Goal: Task Accomplishment & Management: Use online tool/utility

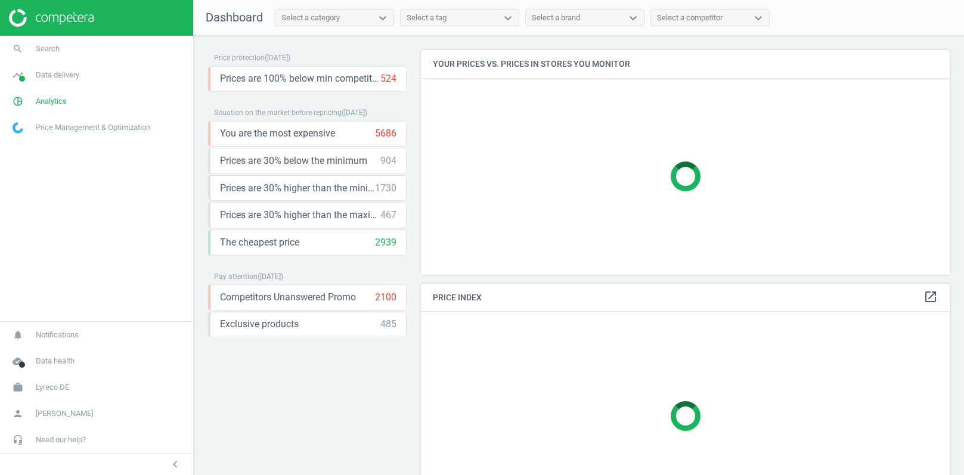
scroll to position [224, 529]
click at [61, 79] on span "Data delivery" at bounding box center [58, 75] width 44 height 11
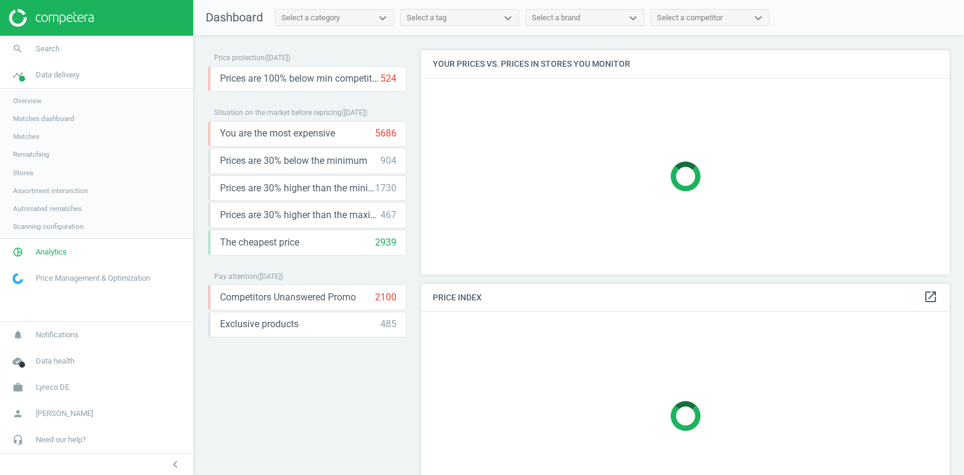
click at [26, 174] on span "Stores" at bounding box center [23, 173] width 20 height 10
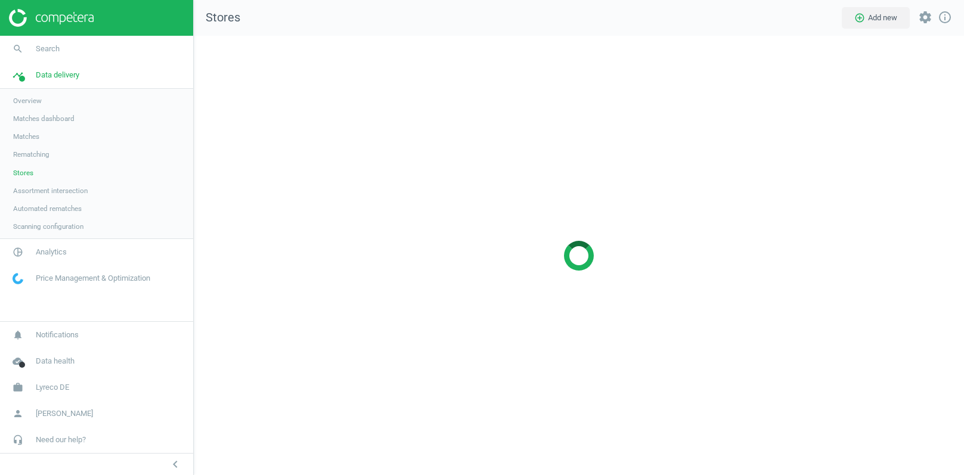
scroll to position [440, 771]
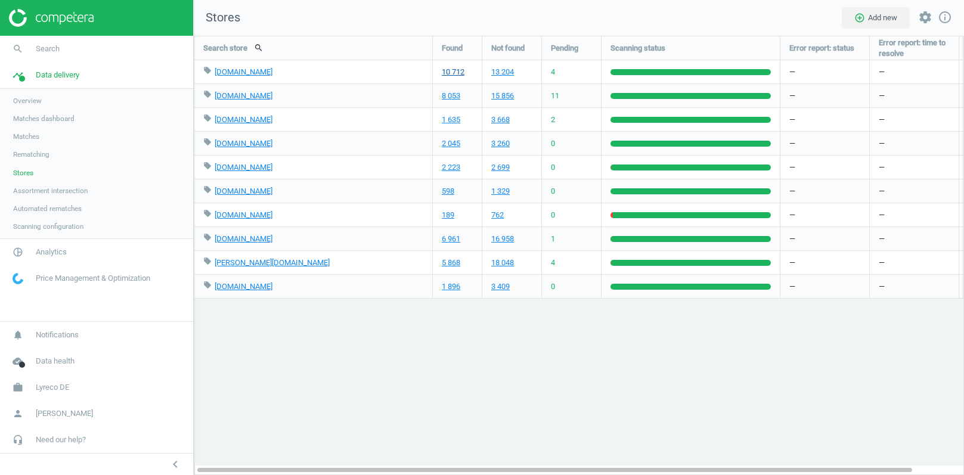
click at [450, 73] on link "10 712" at bounding box center [453, 72] width 23 height 11
click at [452, 96] on link "8 053" at bounding box center [451, 96] width 18 height 11
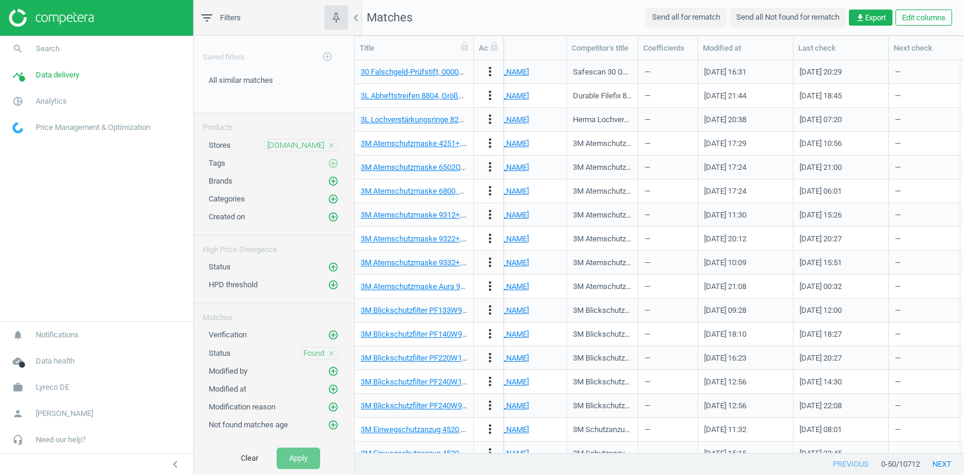
scroll to position [0, 1600]
click at [929, 14] on button "Edit columns" at bounding box center [923, 18] width 57 height 17
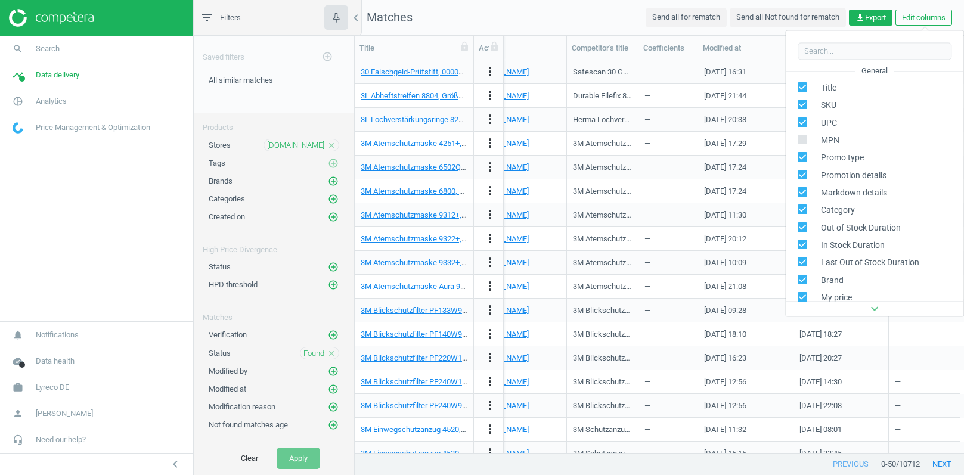
click at [802, 140] on input "checkbox" at bounding box center [803, 140] width 8 height 8
checkbox input "true"
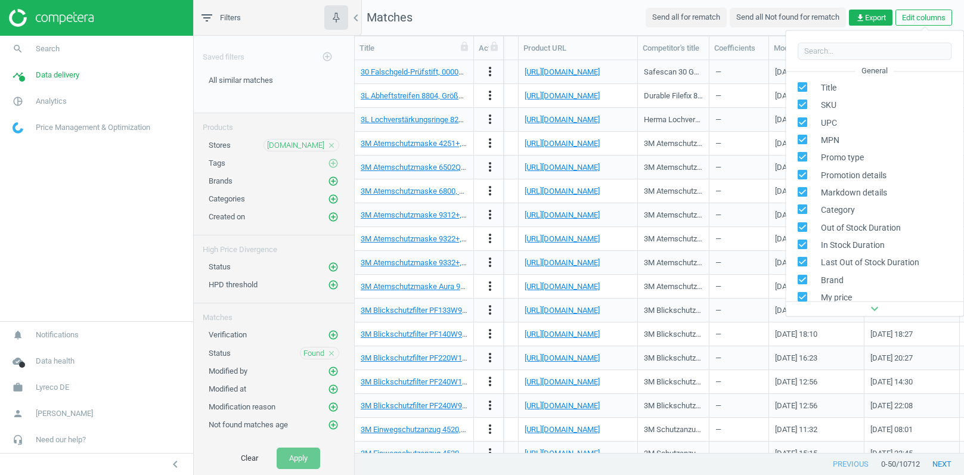
scroll to position [0, 1671]
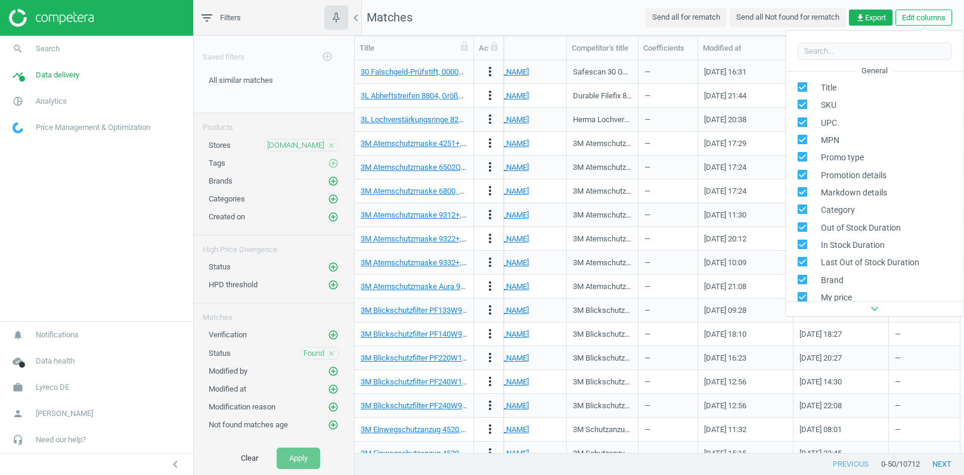
click at [598, 21] on nav "Matches Send all for rematch Send all Not found for rematch get_app Export Edit…" at bounding box center [659, 18] width 609 height 36
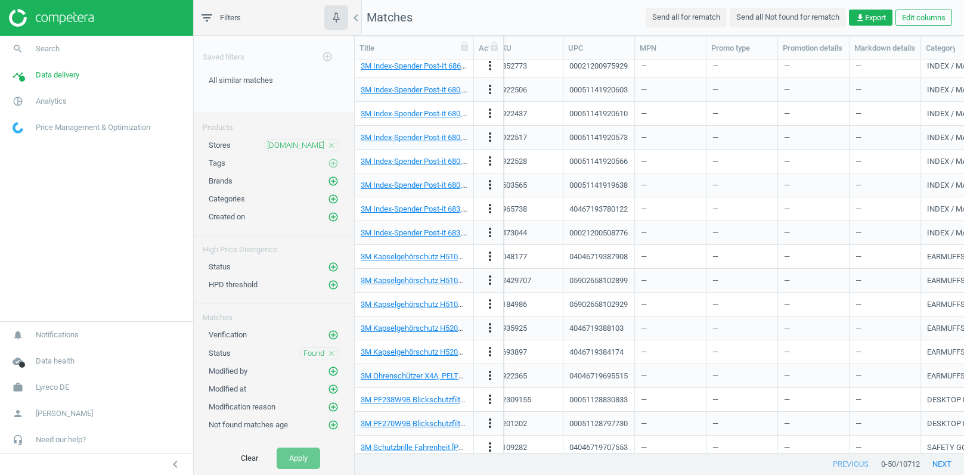
scroll to position [0, 16]
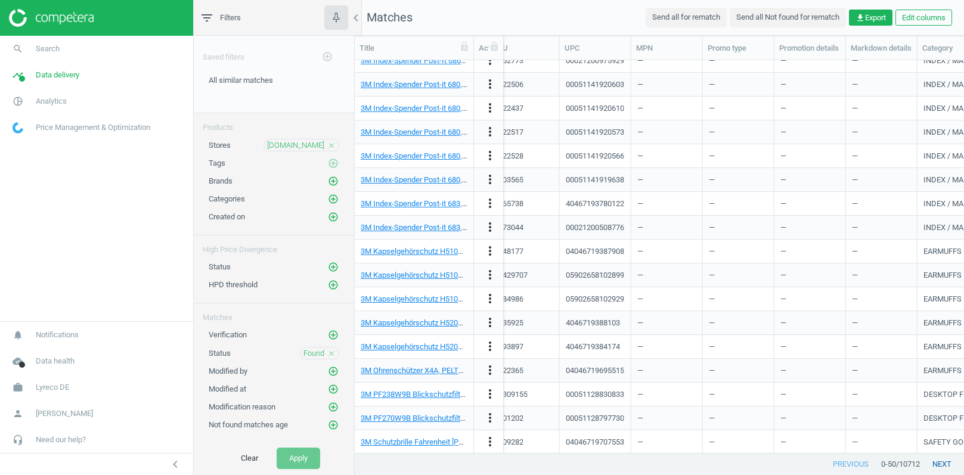
click at [941, 460] on button "next" at bounding box center [942, 464] width 44 height 21
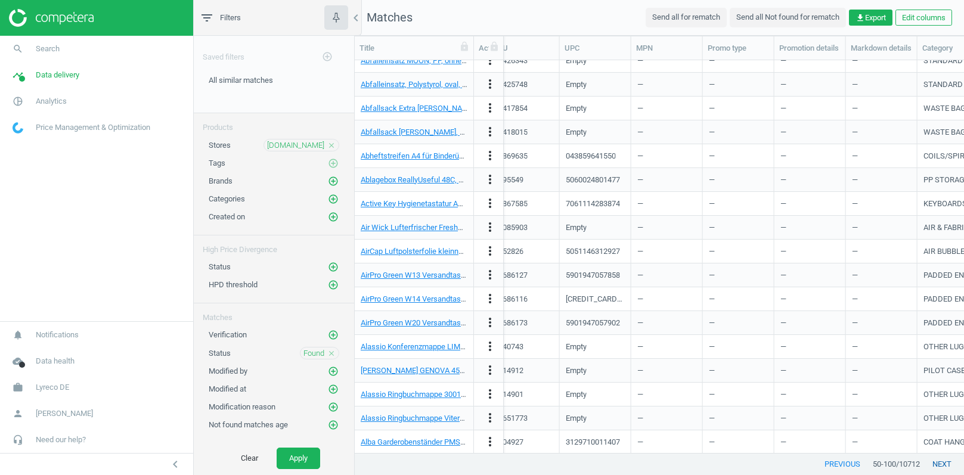
click at [941, 460] on button "next" at bounding box center [942, 464] width 44 height 21
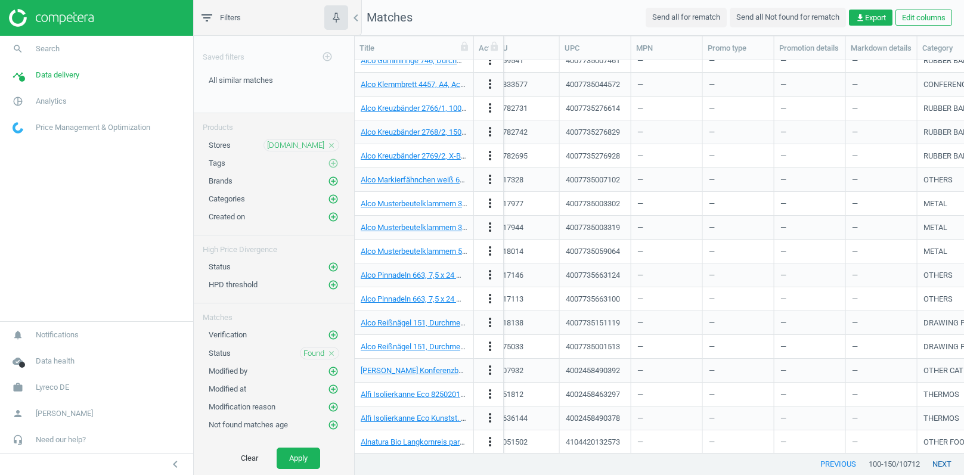
click at [941, 460] on button "next" at bounding box center [942, 464] width 44 height 21
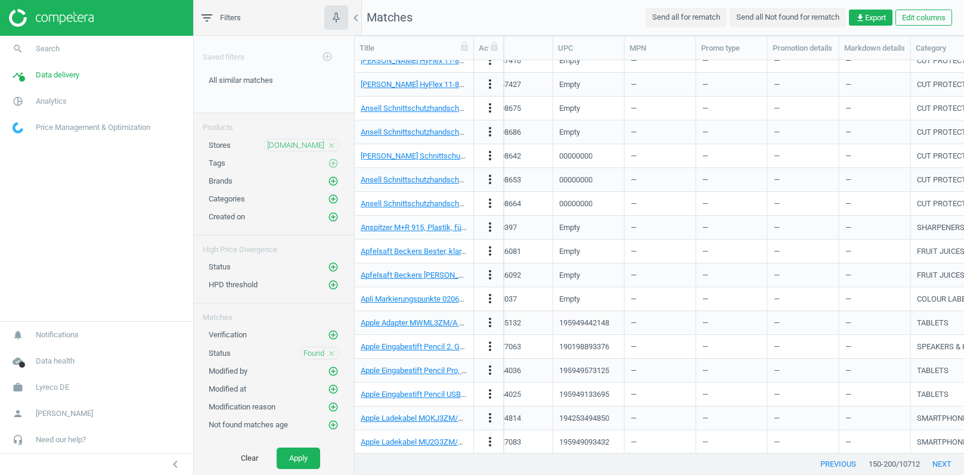
scroll to position [0, 34]
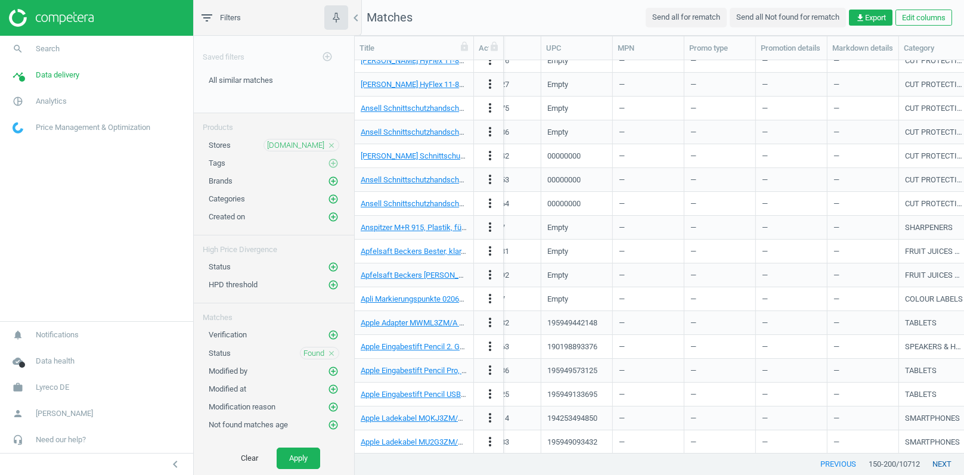
click at [940, 469] on button "next" at bounding box center [942, 464] width 44 height 21
click at [946, 465] on button "next" at bounding box center [942, 464] width 44 height 21
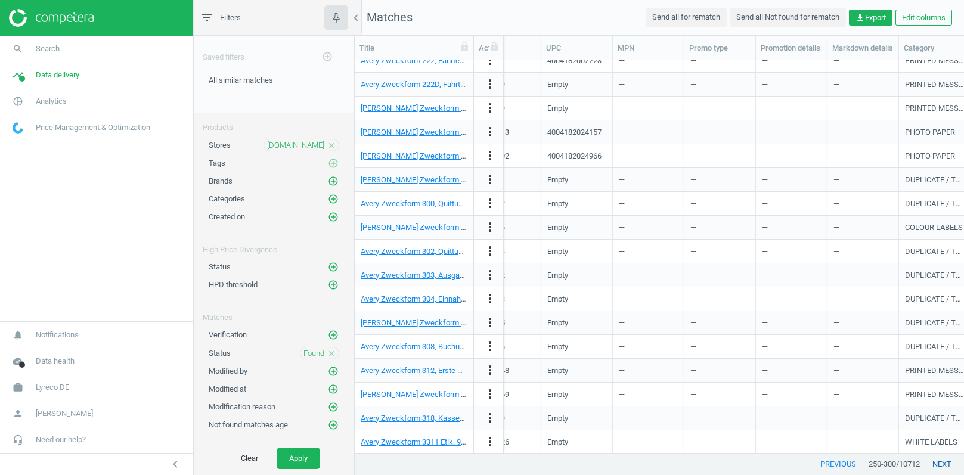
click at [946, 465] on button "next" at bounding box center [942, 464] width 44 height 21
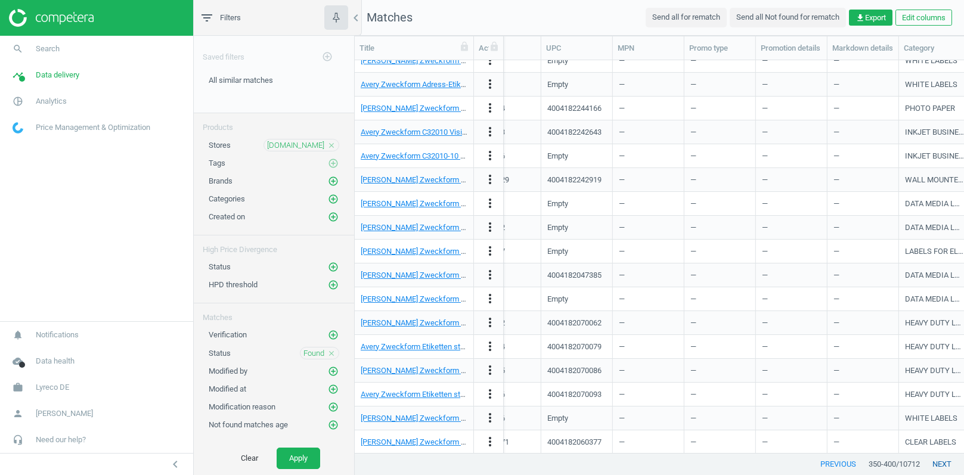
click at [946, 465] on button "next" at bounding box center [942, 464] width 44 height 21
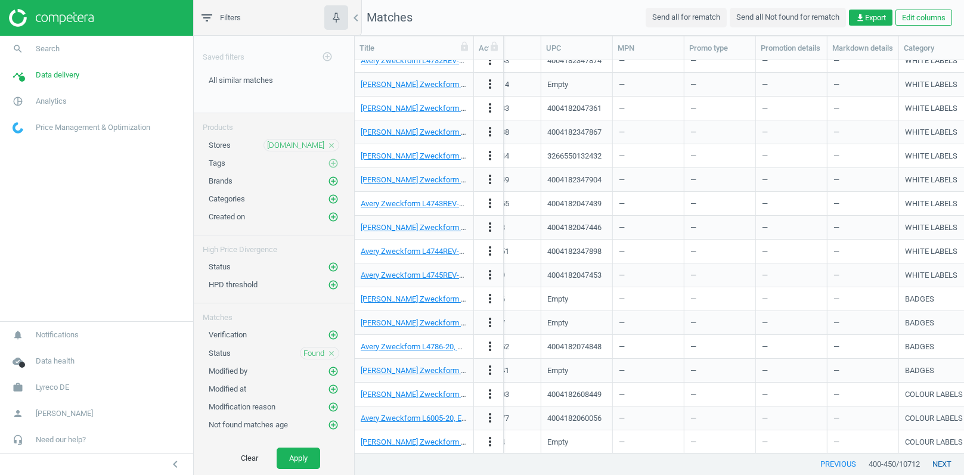
click at [946, 465] on button "next" at bounding box center [942, 464] width 44 height 21
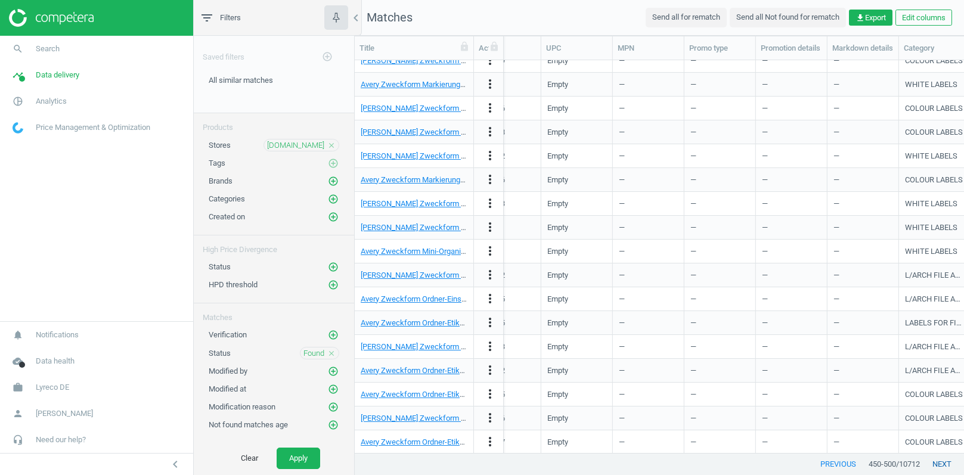
click at [946, 465] on button "next" at bounding box center [942, 464] width 44 height 21
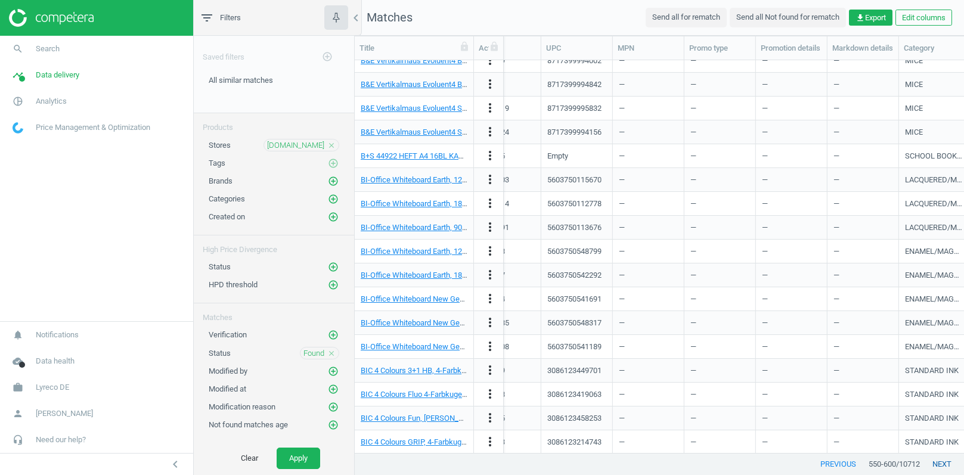
click at [946, 465] on button "next" at bounding box center [942, 464] width 44 height 21
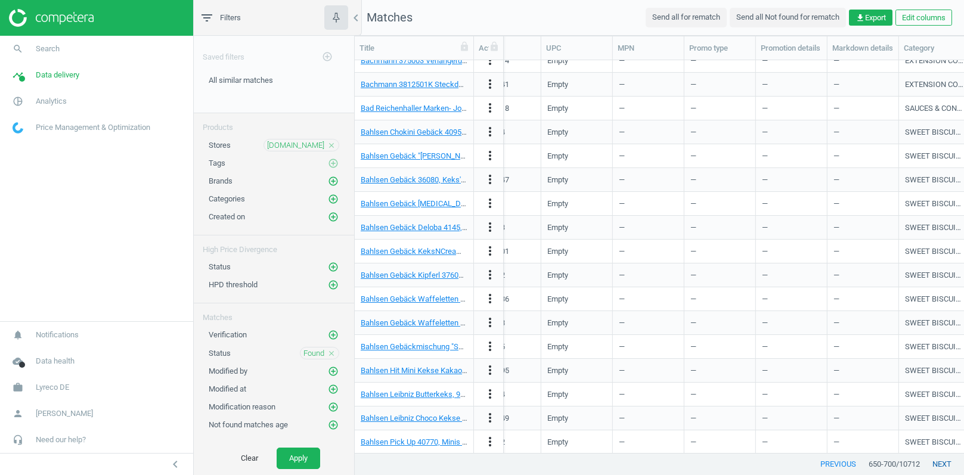
click at [946, 465] on button "next" at bounding box center [942, 464] width 44 height 21
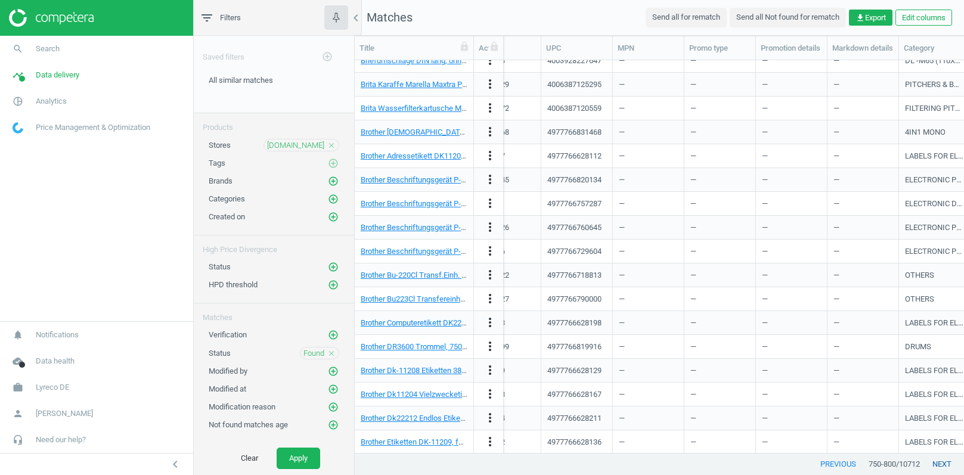
click at [946, 465] on button "next" at bounding box center [942, 464] width 44 height 21
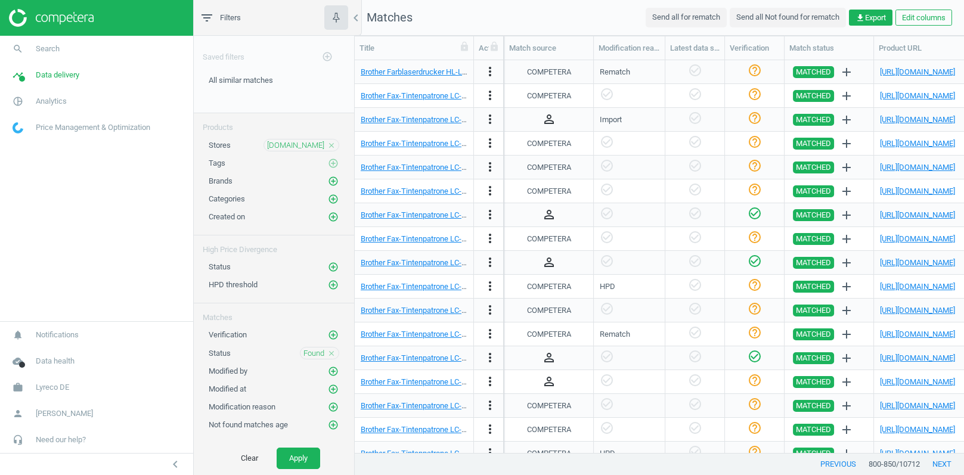
scroll to position [0, 1246]
click at [913, 72] on link "[URL][DOMAIN_NAME]" at bounding box center [916, 71] width 75 height 9
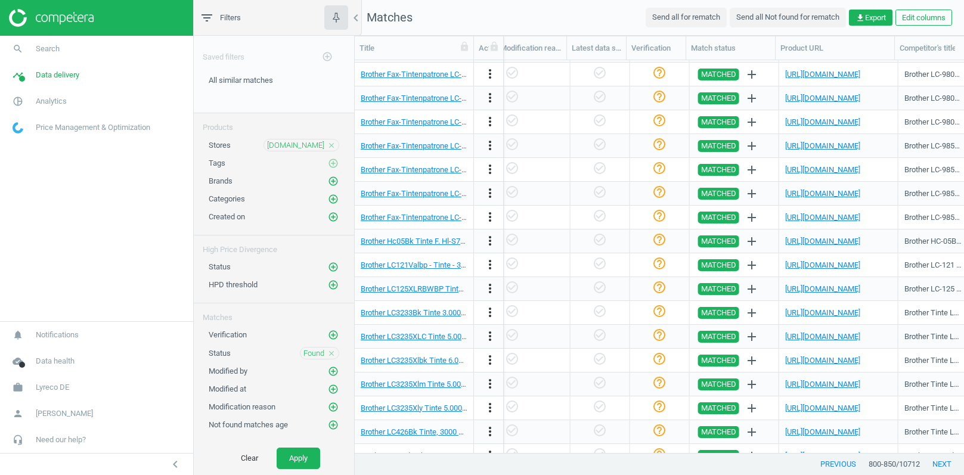
scroll to position [798, 0]
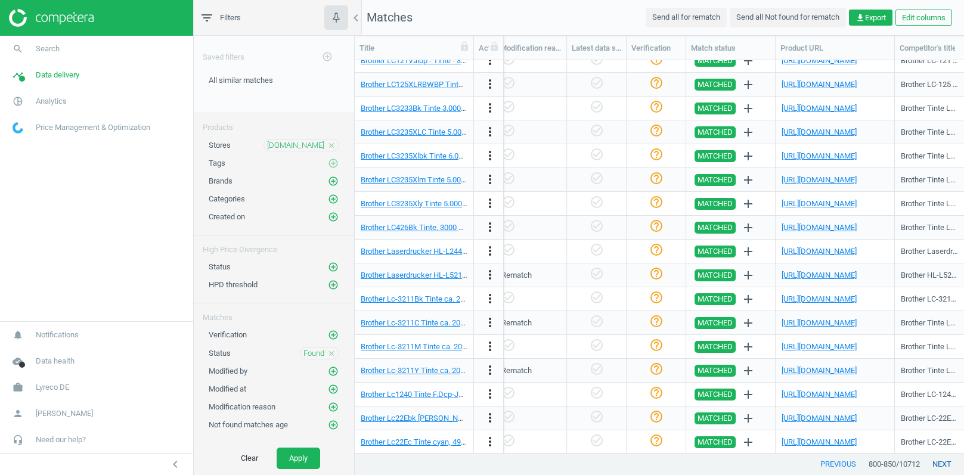
click at [936, 464] on button "next" at bounding box center [942, 464] width 44 height 21
click at [937, 464] on button "next" at bounding box center [942, 464] width 44 height 21
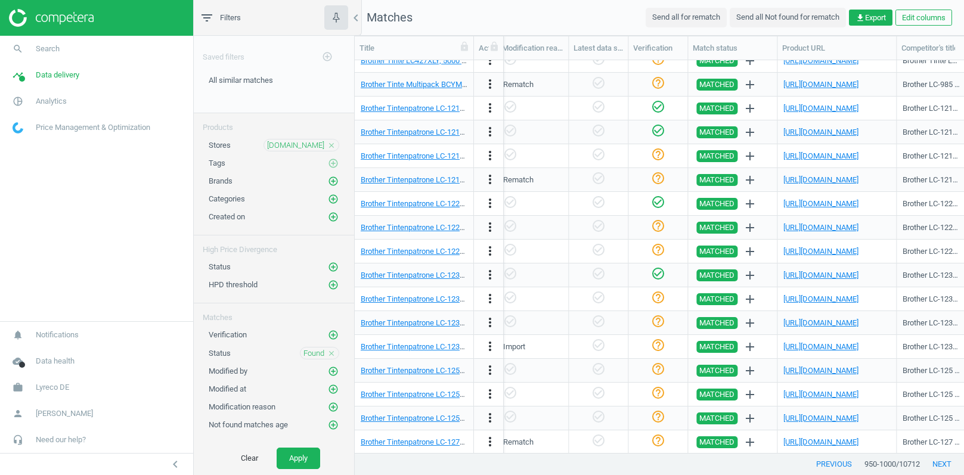
scroll to position [0, 1341]
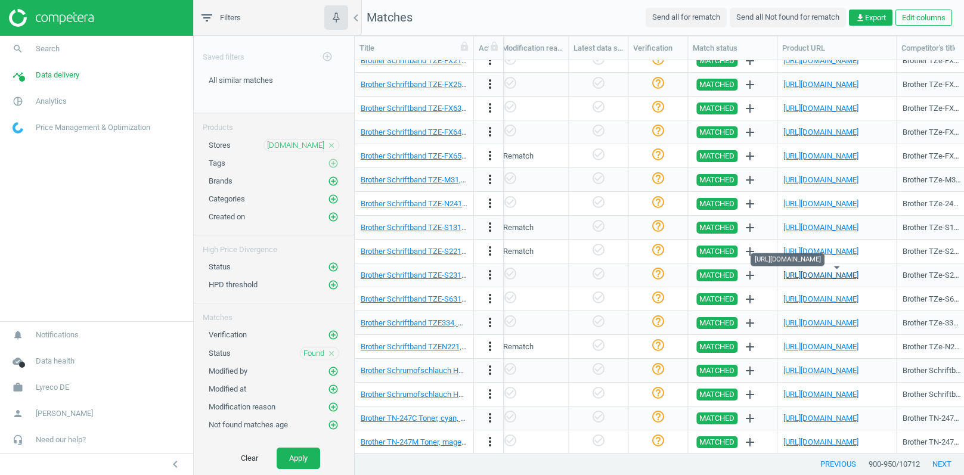
click at [816, 272] on link "[URL][DOMAIN_NAME]" at bounding box center [820, 275] width 75 height 9
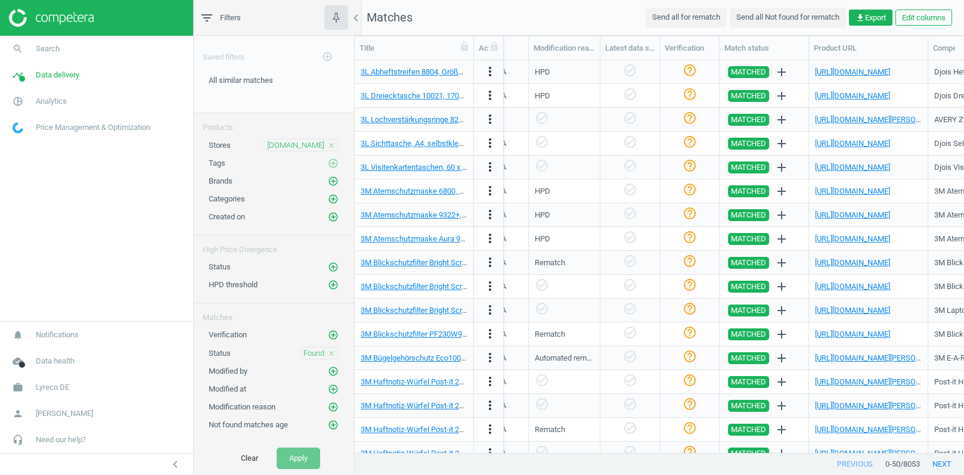
scroll to position [0, 1315]
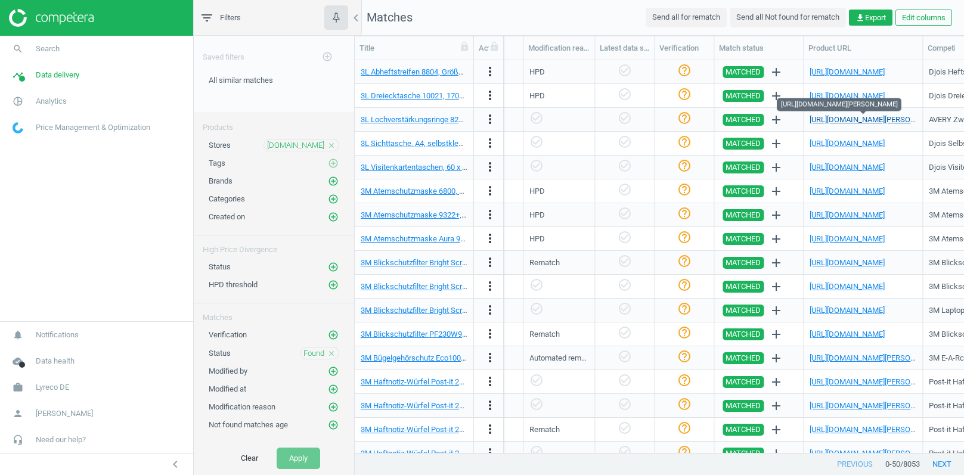
click at [841, 117] on link "https://www.viking.de/de/avery-lochverstarkungsringe-3015-transparent-500-stuck…" at bounding box center [876, 119] width 132 height 9
click at [49, 388] on span "Lyreco DE" at bounding box center [52, 387] width 33 height 11
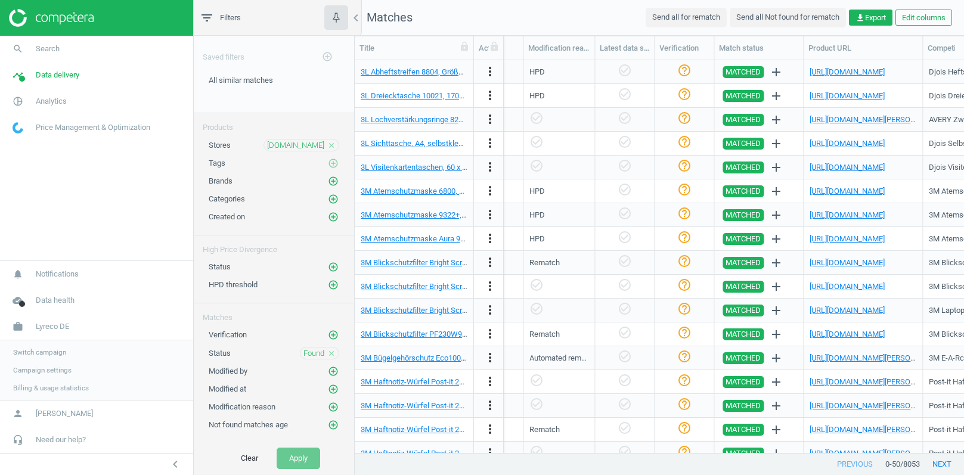
click at [46, 355] on span "Switch campaign" at bounding box center [39, 353] width 53 height 10
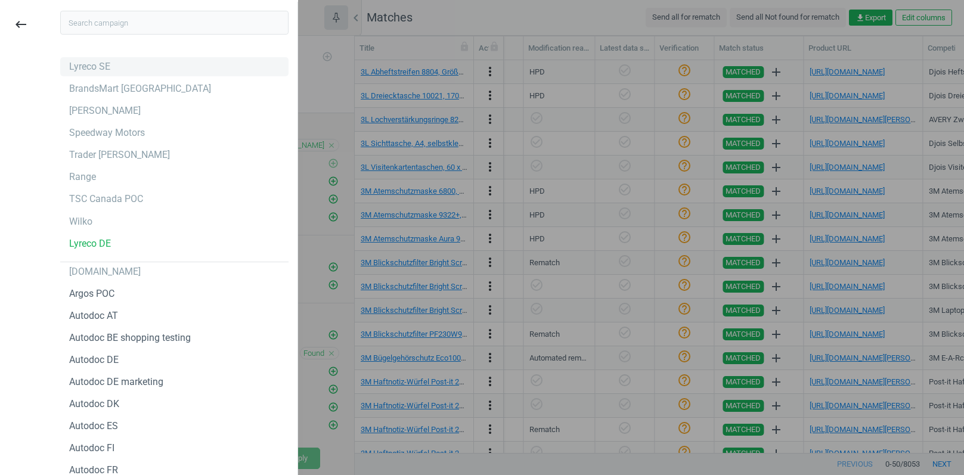
click at [100, 65] on div "Lyreco SE" at bounding box center [89, 66] width 41 height 13
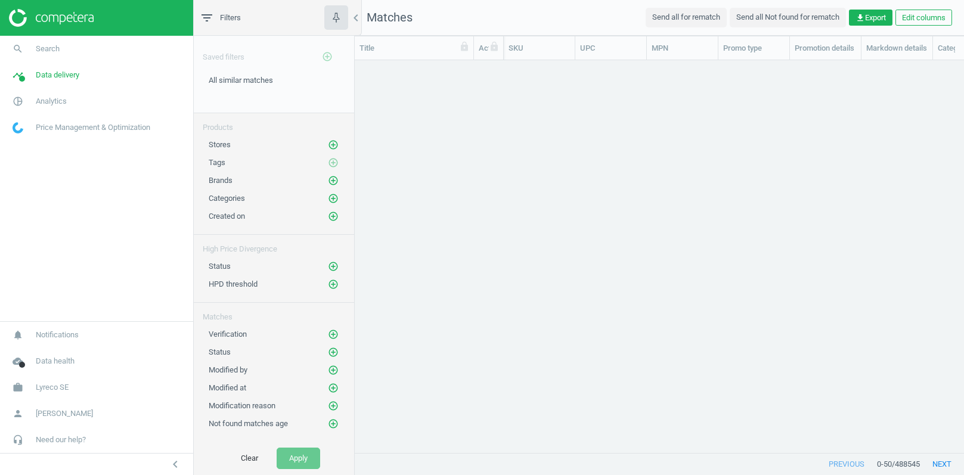
scroll to position [1, 1]
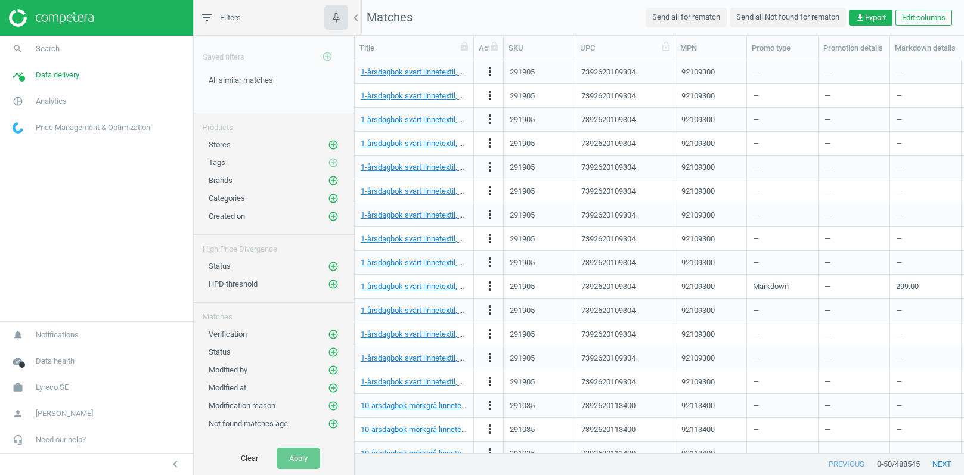
drag, startPoint x: 645, startPoint y: 57, endPoint x: 673, endPoint y: 55, distance: 28.1
click at [673, 55] on div at bounding box center [675, 47] width 12 height 23
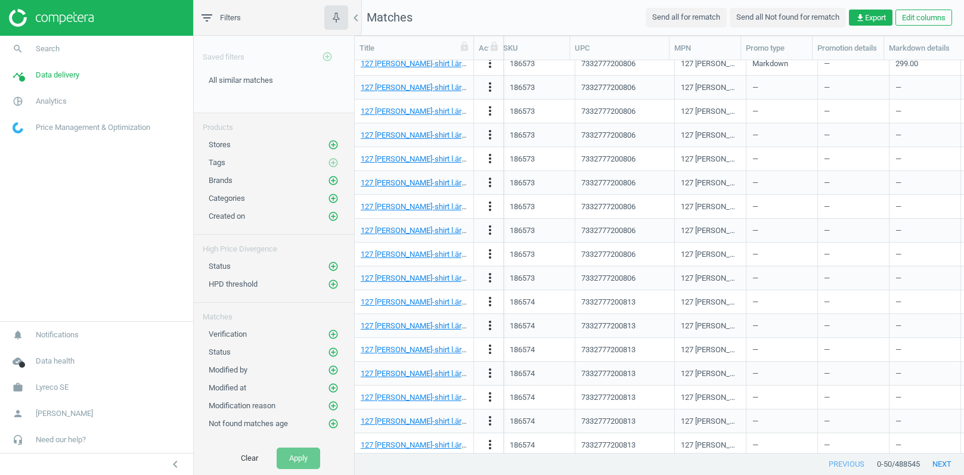
scroll to position [798, 0]
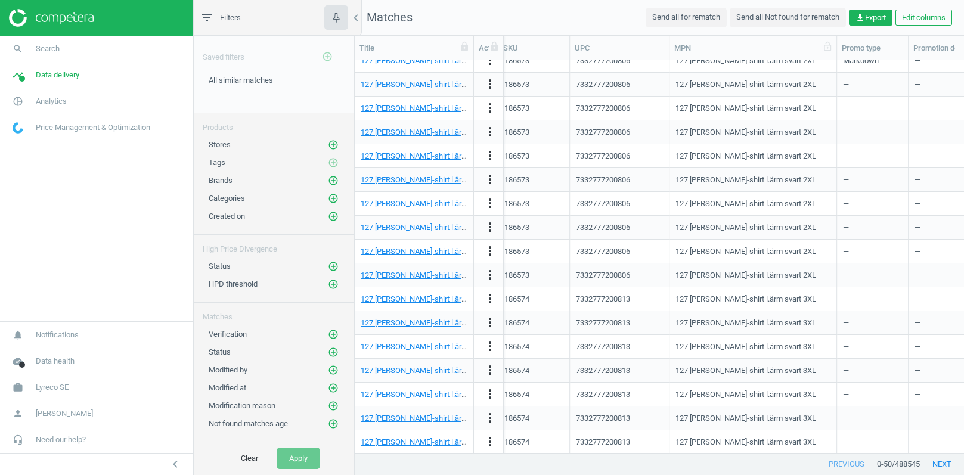
drag, startPoint x: 742, startPoint y: 53, endPoint x: 838, endPoint y: 58, distance: 96.1
click at [838, 58] on div at bounding box center [836, 47] width 12 height 23
click at [335, 141] on icon "add_circle_outline" at bounding box center [333, 145] width 11 height 11
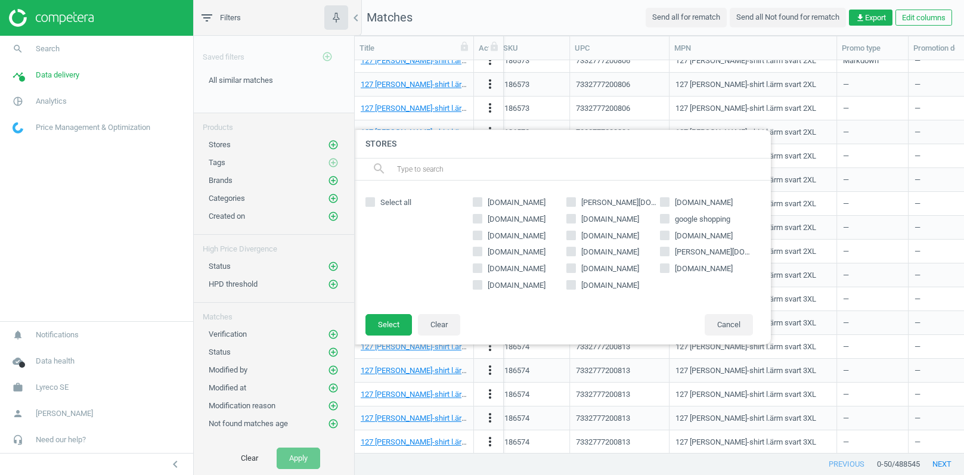
click at [478, 200] on input "clasohlson.com" at bounding box center [478, 202] width 8 height 8
click at [482, 201] on input "clasohlson.com" at bounding box center [478, 202] width 8 height 8
checkbox input "false"
click at [575, 204] on input "dustin.se" at bounding box center [572, 202] width 8 height 8
checkbox input "true"
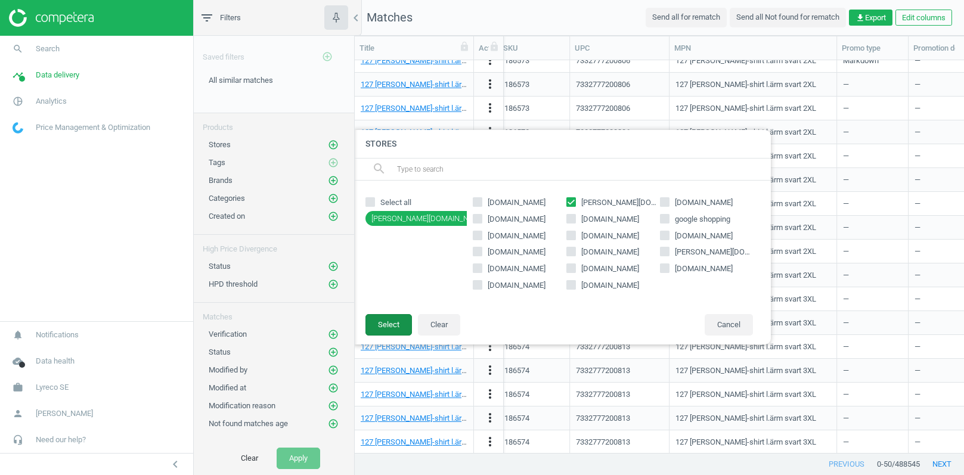
click at [389, 324] on button "Select" at bounding box center [388, 324] width 47 height 21
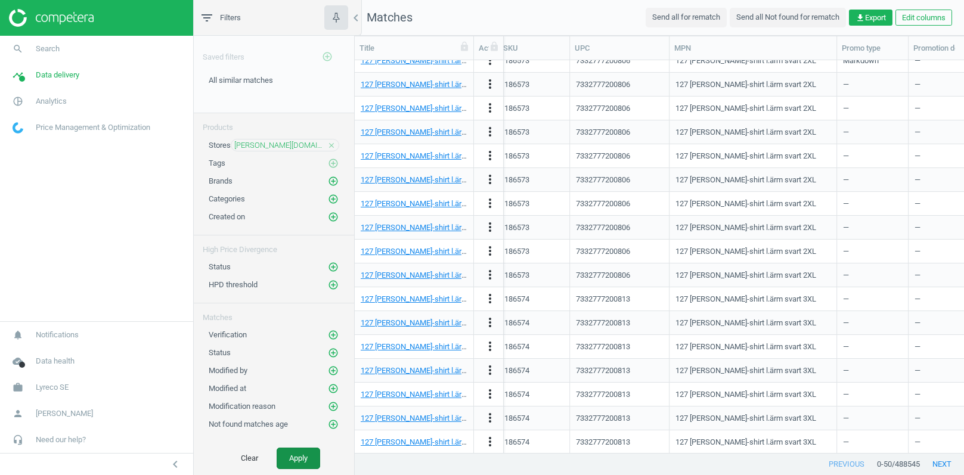
click at [293, 457] on button "Apply" at bounding box center [299, 458] width 44 height 21
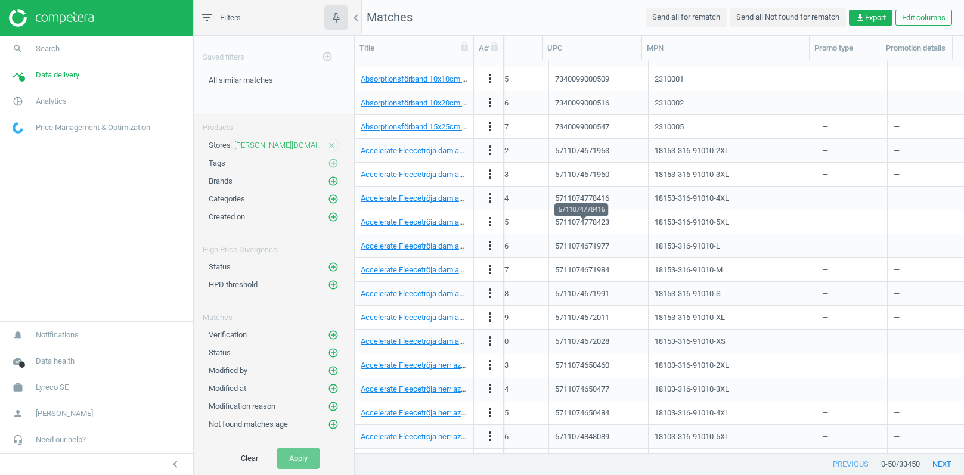
scroll to position [0, 37]
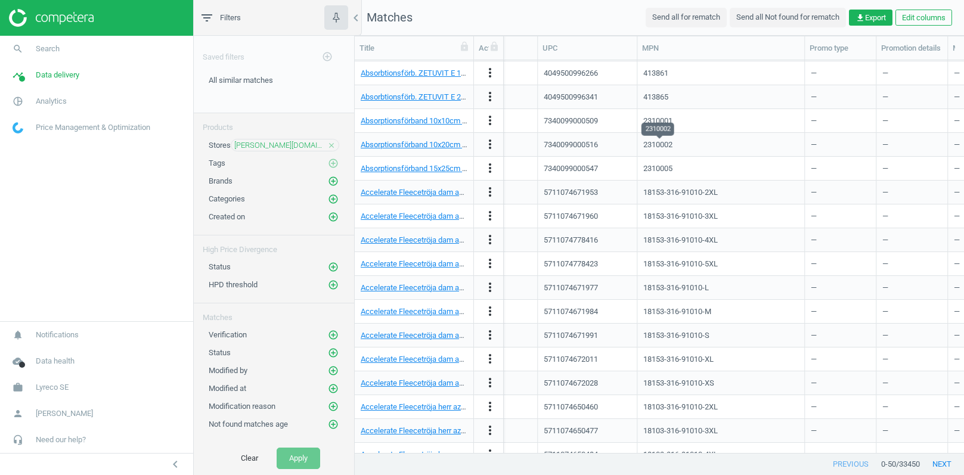
click at [659, 142] on div "2310002" at bounding box center [657, 145] width 29 height 11
copy div "2310002"
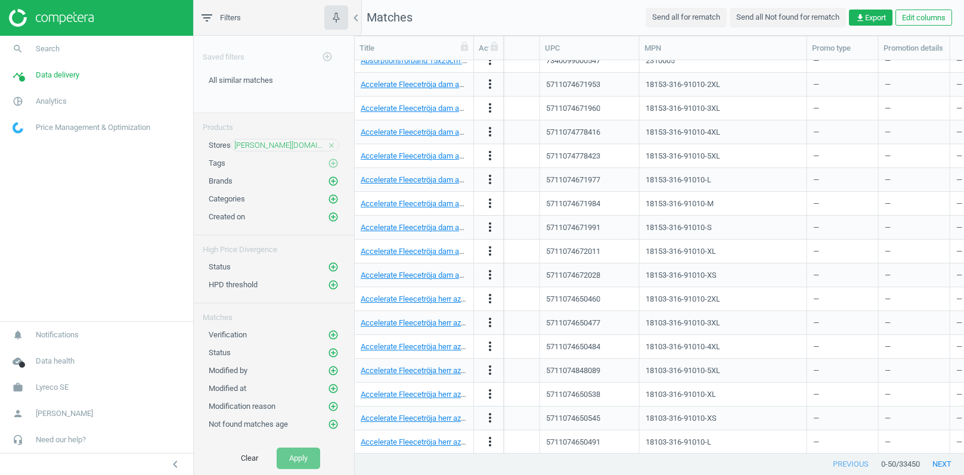
scroll to position [0, 29]
click at [665, 227] on div "18153-316-91010-S" at bounding box center [685, 227] width 66 height 11
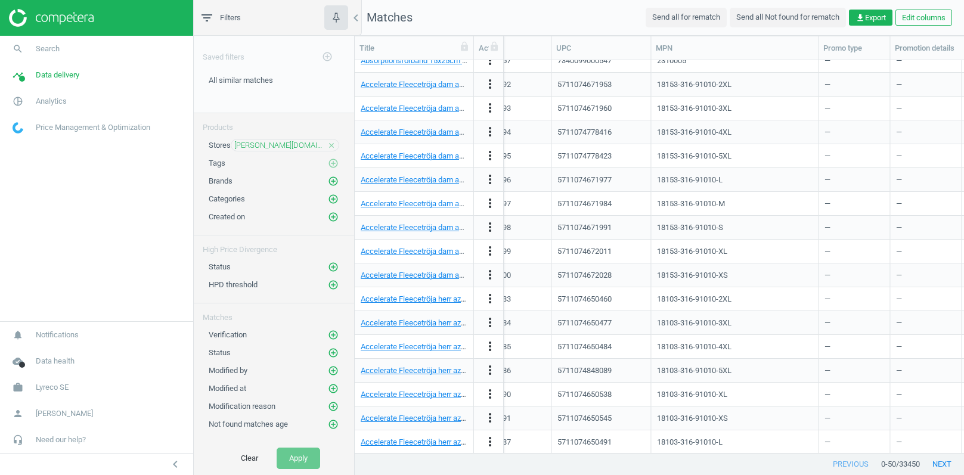
scroll to position [0, 23]
click at [942, 461] on button "next" at bounding box center [942, 464] width 44 height 21
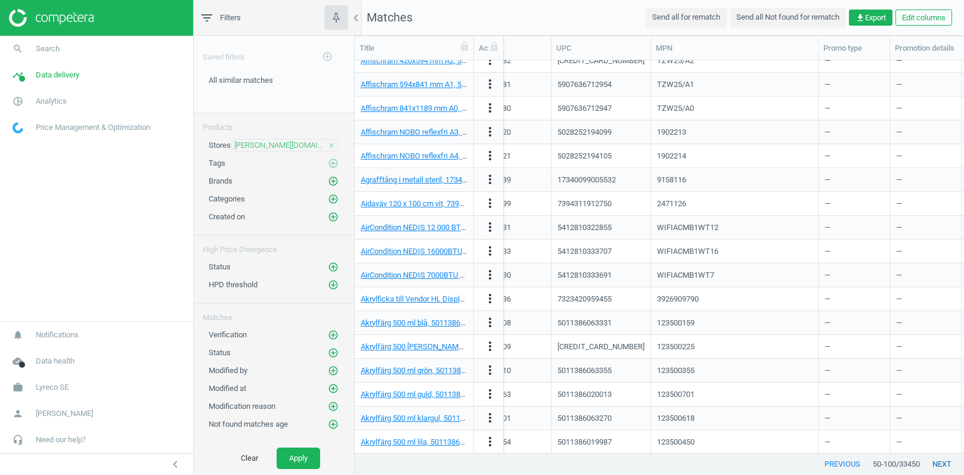
click at [942, 461] on button "next" at bounding box center [942, 464] width 44 height 21
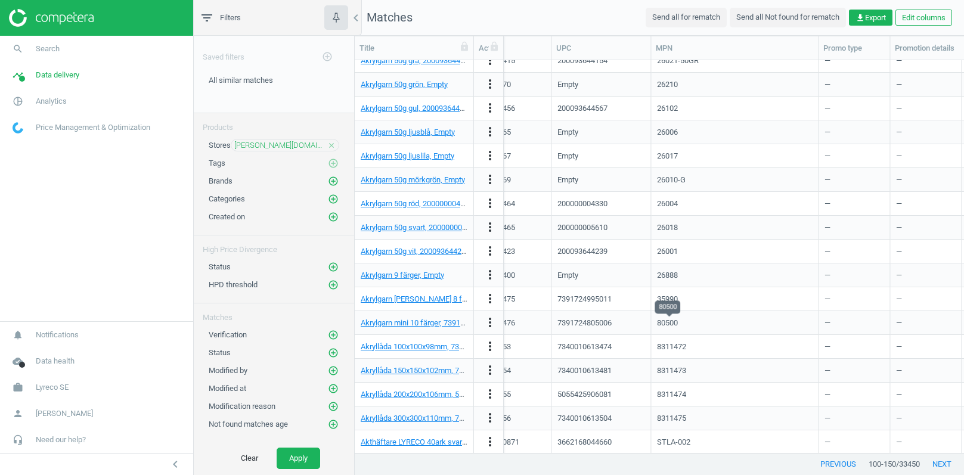
click at [672, 323] on div "80500" at bounding box center [667, 323] width 21 height 11
copy div "80500"
click at [419, 326] on link "Akrylgarn mini 10 färger, 7391724805006" at bounding box center [429, 322] width 137 height 9
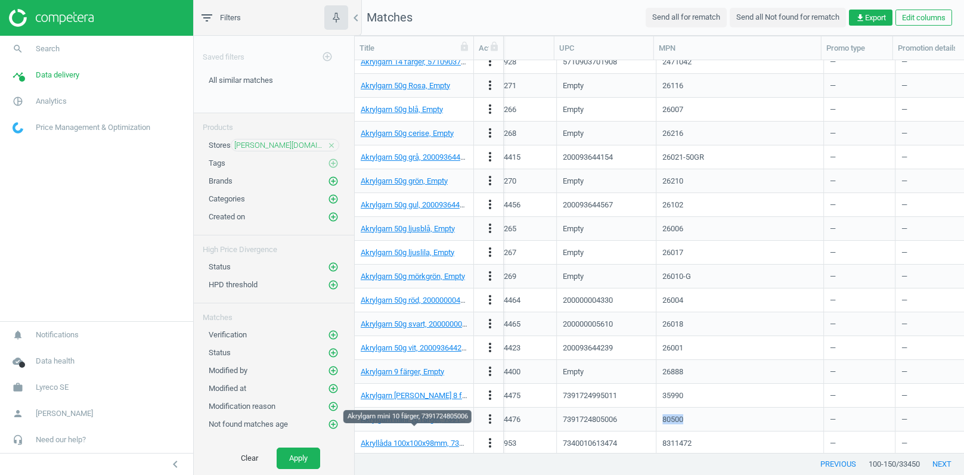
scroll to position [684, 0]
